Goal: Check status: Check status

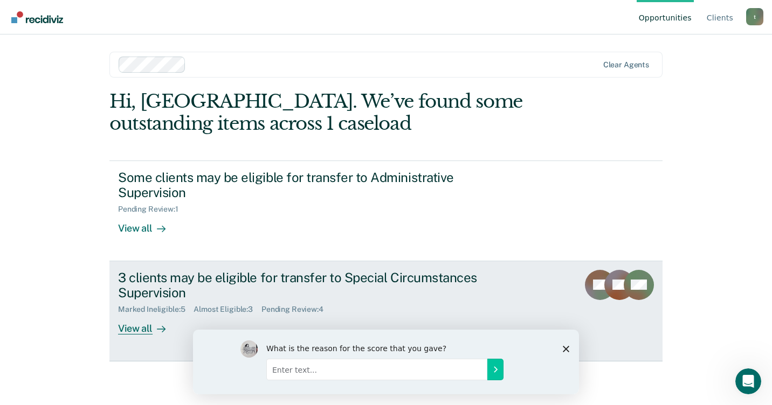
click at [226, 308] on div "Almost Eligible : 3" at bounding box center [228, 309] width 68 height 9
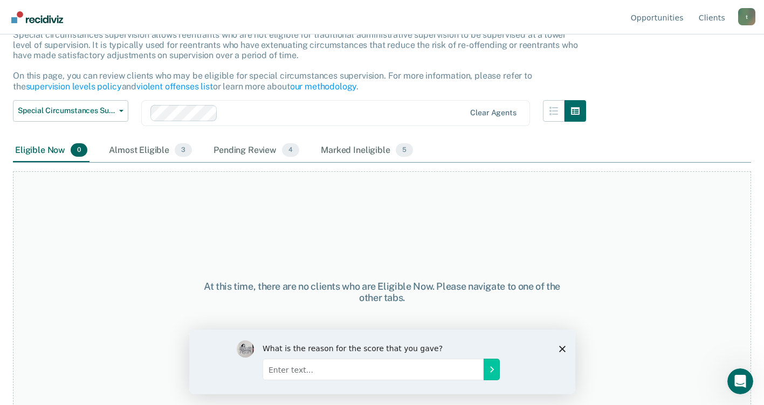
scroll to position [83, 0]
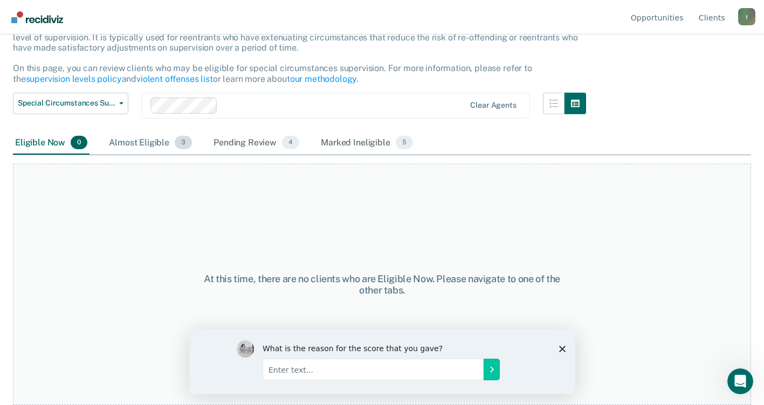
click at [157, 144] on div "Almost Eligible 3" at bounding box center [150, 144] width 87 height 24
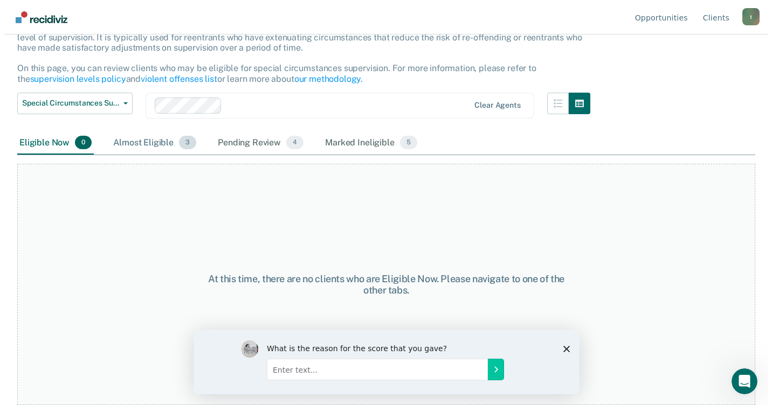
scroll to position [0, 0]
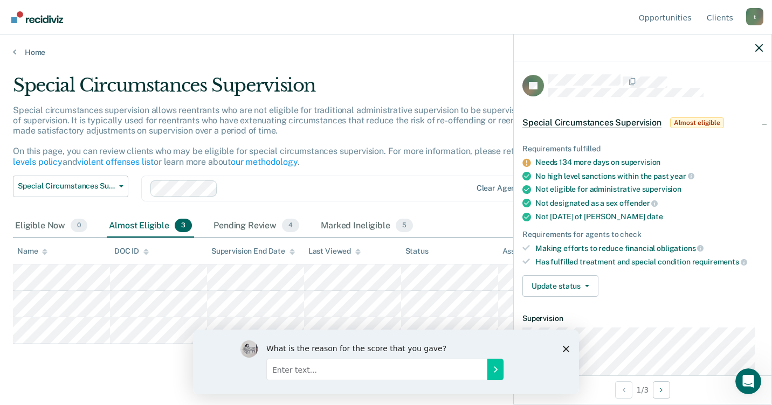
click at [753, 46] on div at bounding box center [643, 48] width 258 height 27
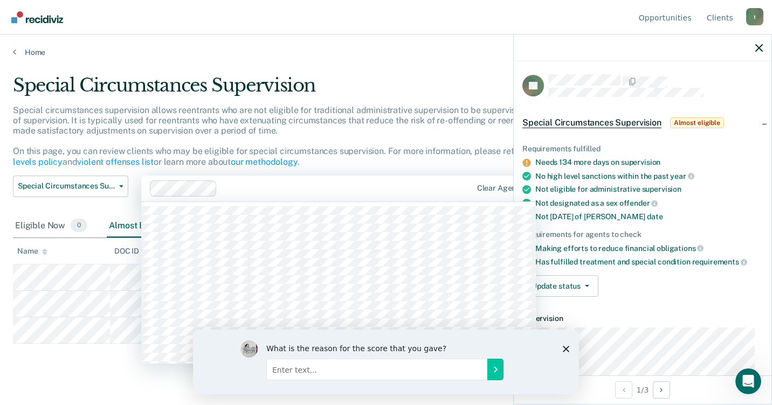
click at [470, 186] on div at bounding box center [347, 188] width 250 height 12
